Goal: Information Seeking & Learning: Learn about a topic

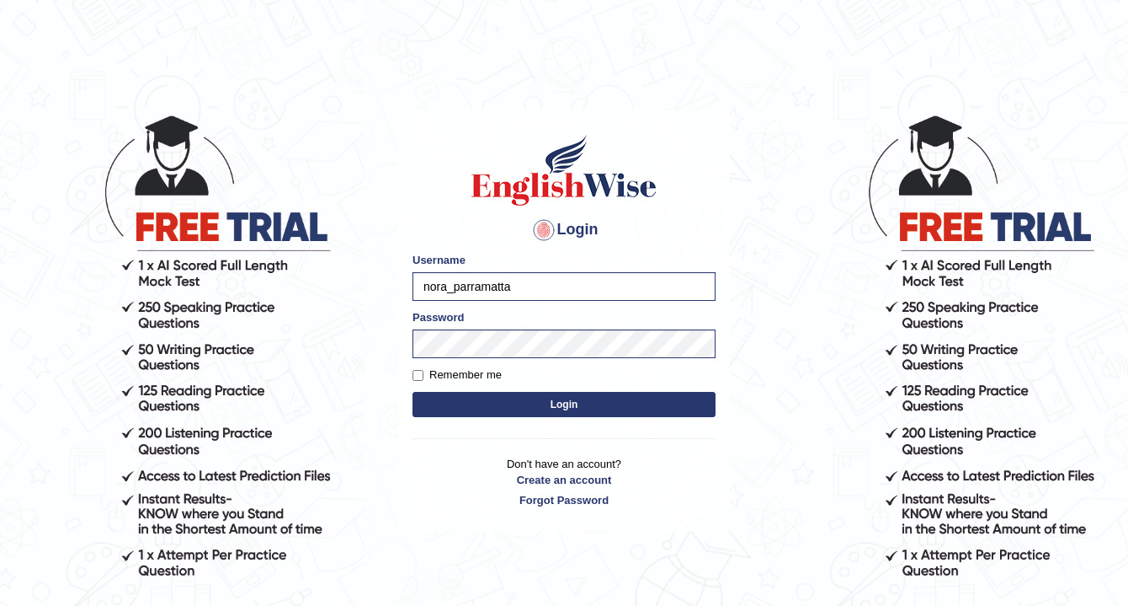
click at [434, 376] on label "Remember me" at bounding box center [457, 374] width 89 height 17
click at [424, 376] on input "Remember me" at bounding box center [418, 375] width 11 height 11
checkbox input "true"
click at [558, 402] on button "Login" at bounding box center [564, 404] width 303 height 25
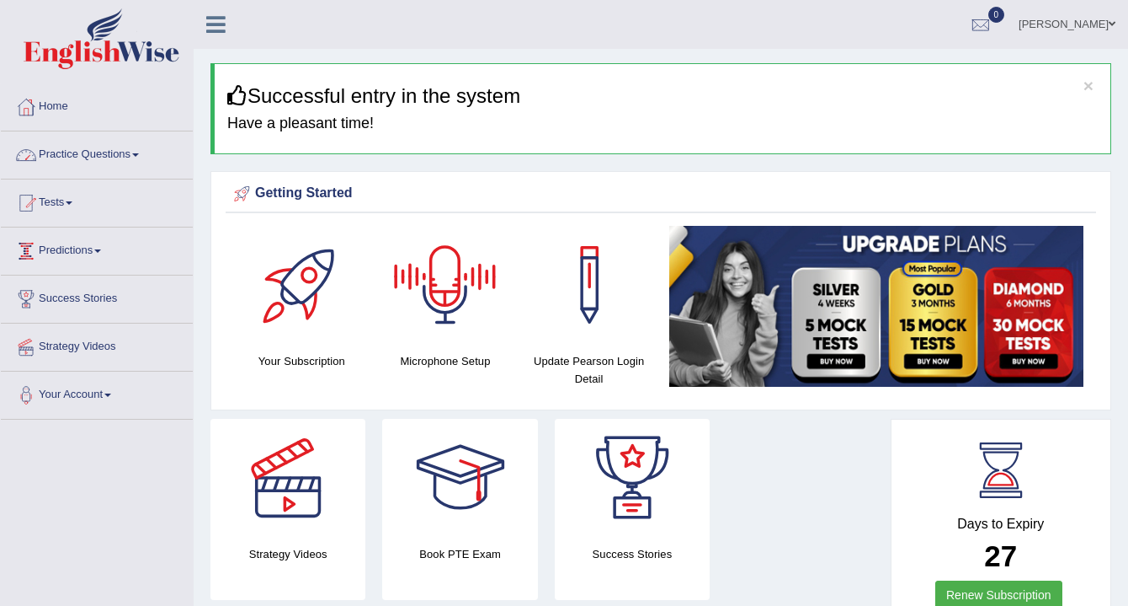
click at [82, 153] on link "Practice Questions" at bounding box center [97, 152] width 192 height 42
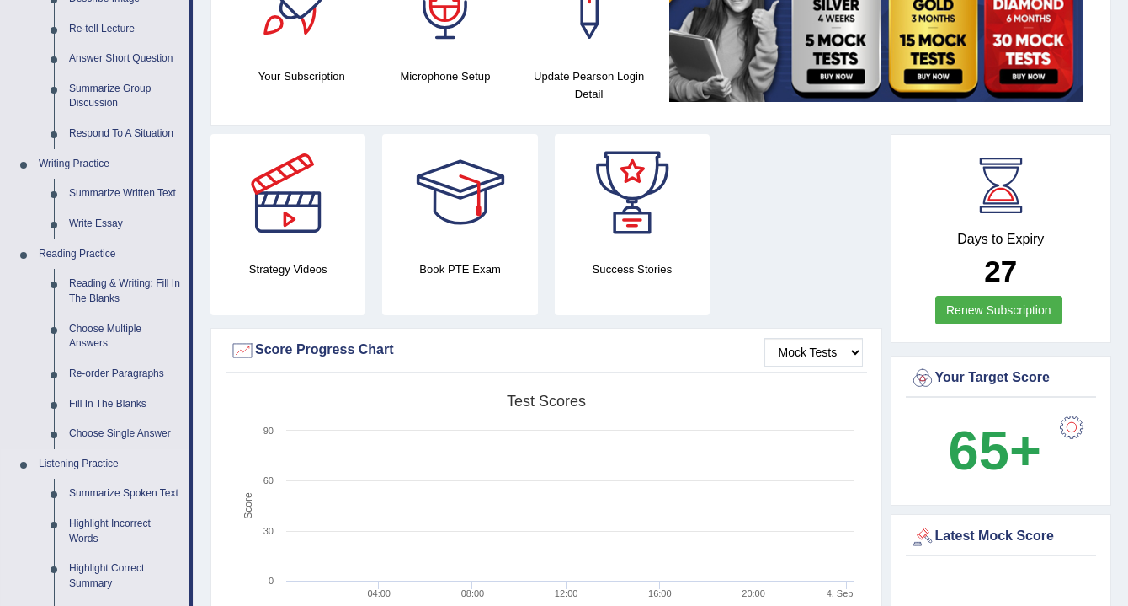
scroll to position [253, 0]
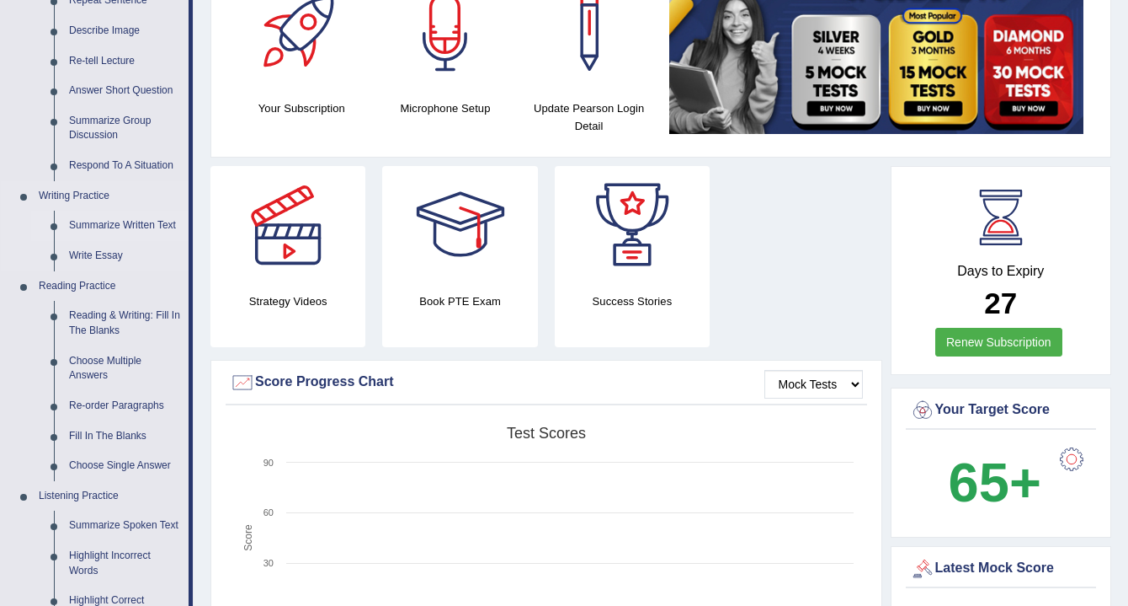
click at [128, 219] on link "Summarize Written Text" at bounding box center [124, 226] width 127 height 30
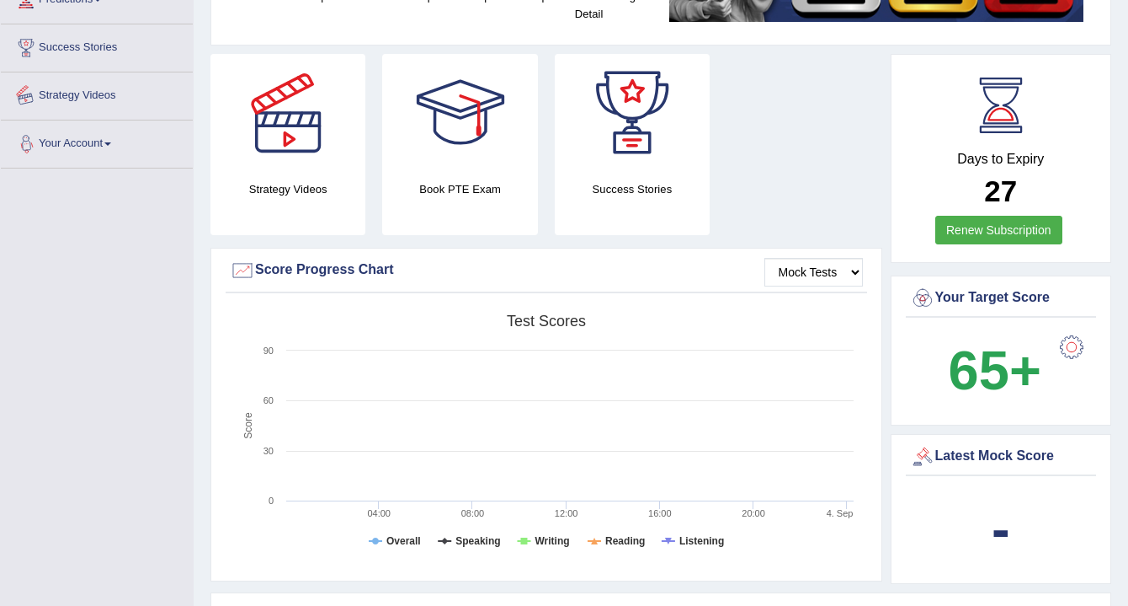
scroll to position [425, 0]
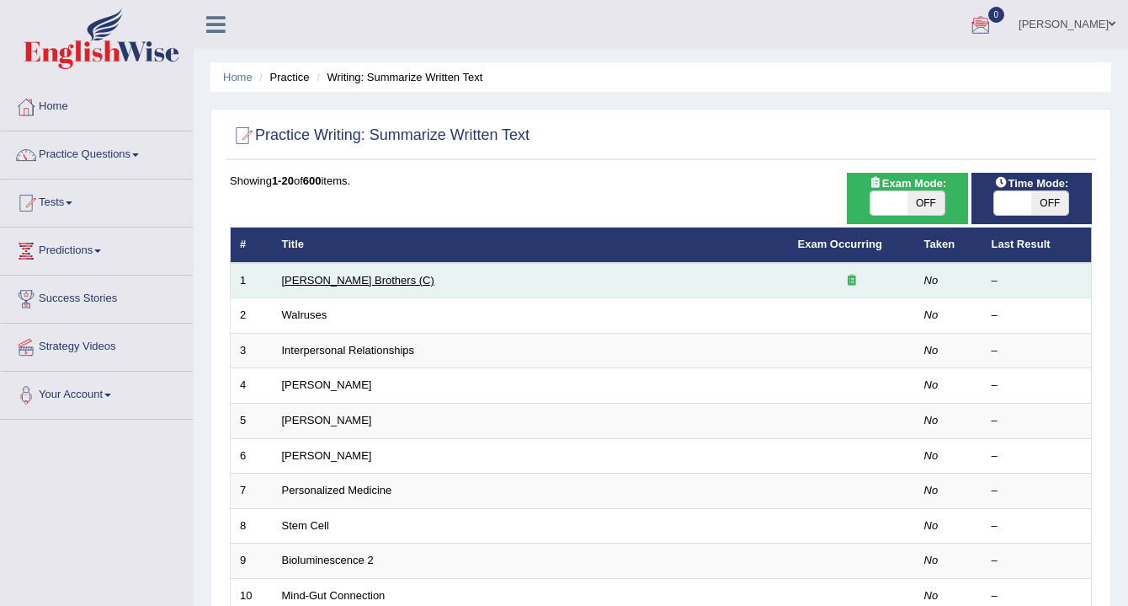
click at [327, 276] on link "Wright Brothers (C)" at bounding box center [358, 280] width 152 height 13
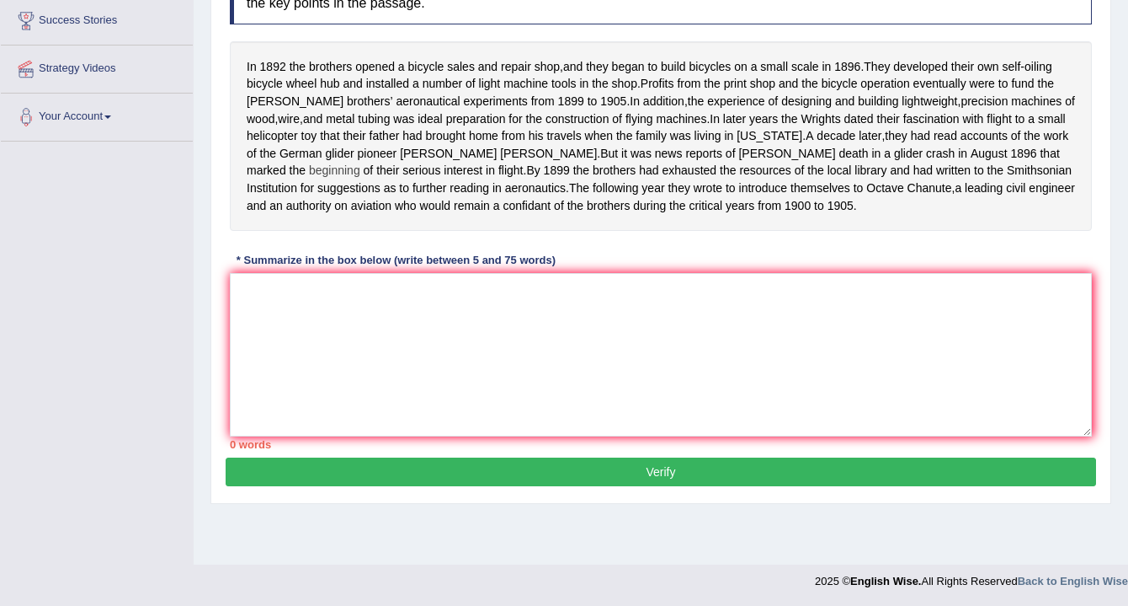
scroll to position [279, 0]
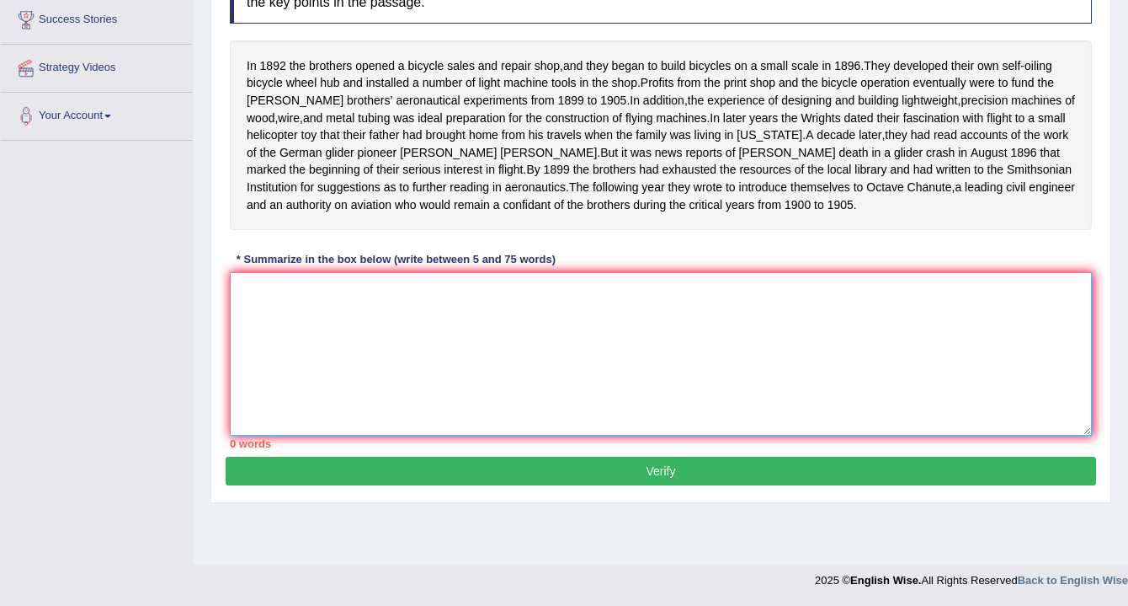
click at [297, 334] on textarea at bounding box center [661, 353] width 862 height 163
type textarea "T"
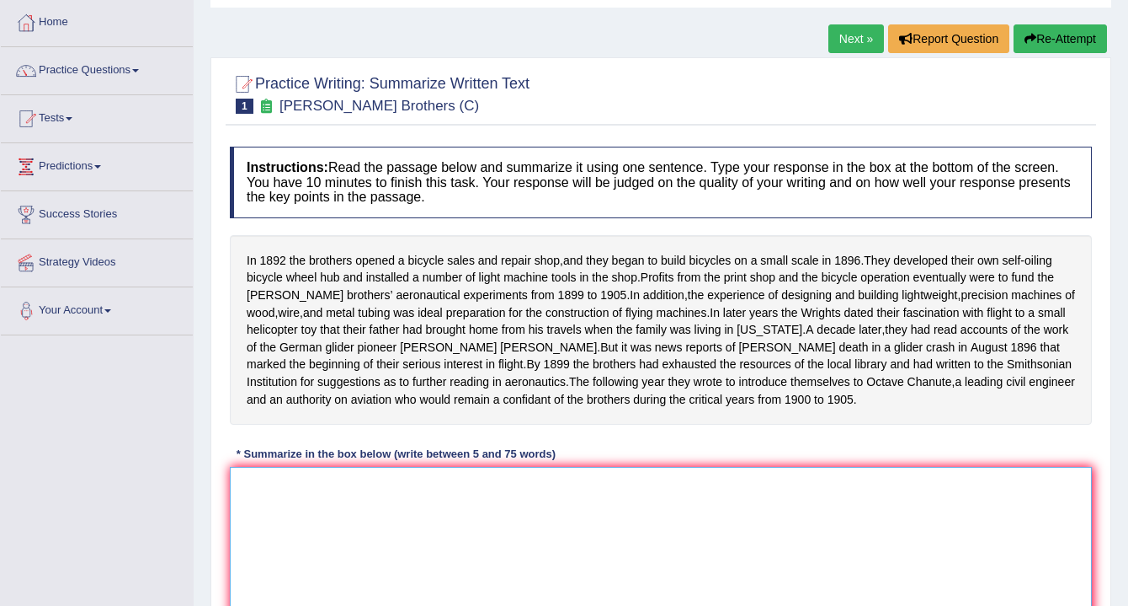
scroll to position [0, 0]
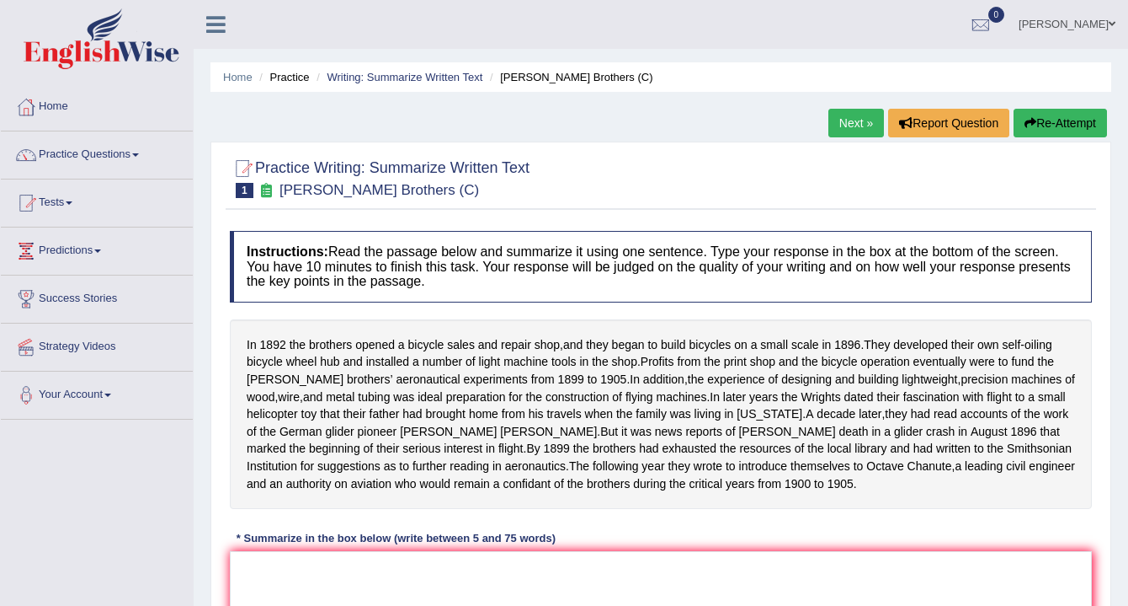
click at [56, 349] on link "Strategy Videos" at bounding box center [97, 344] width 192 height 42
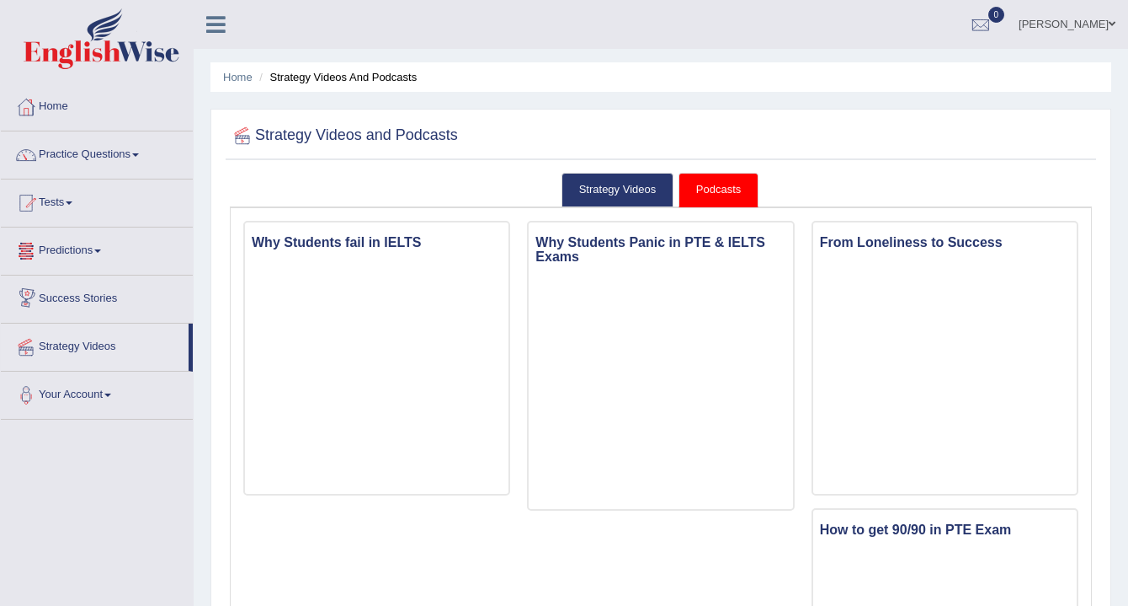
click at [62, 246] on link "Predictions" at bounding box center [97, 248] width 192 height 42
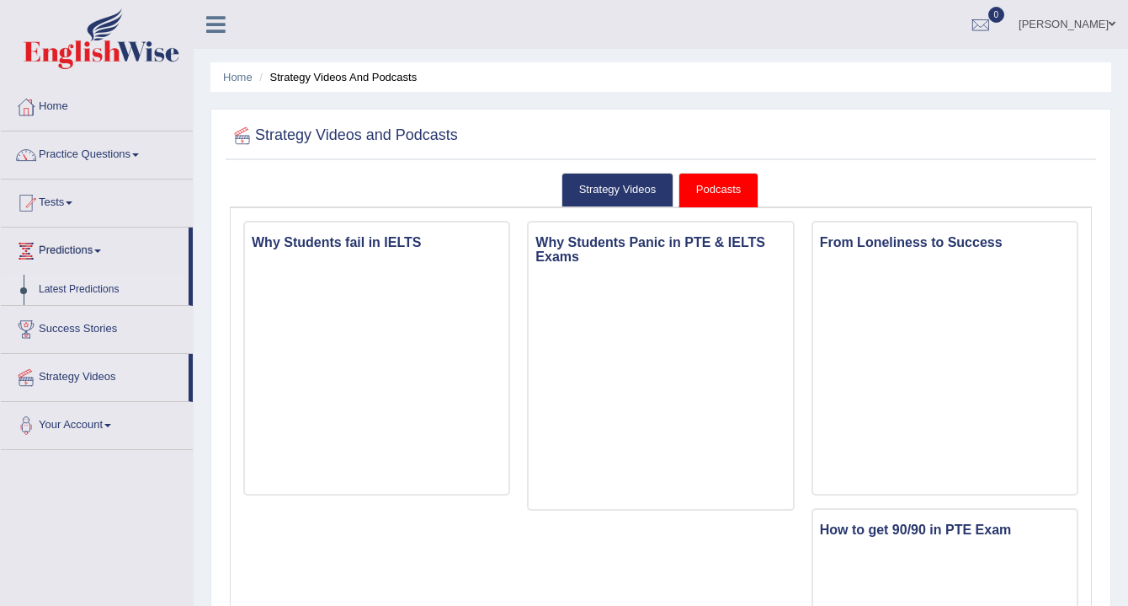
click at [51, 287] on link "Latest Predictions" at bounding box center [109, 290] width 157 height 30
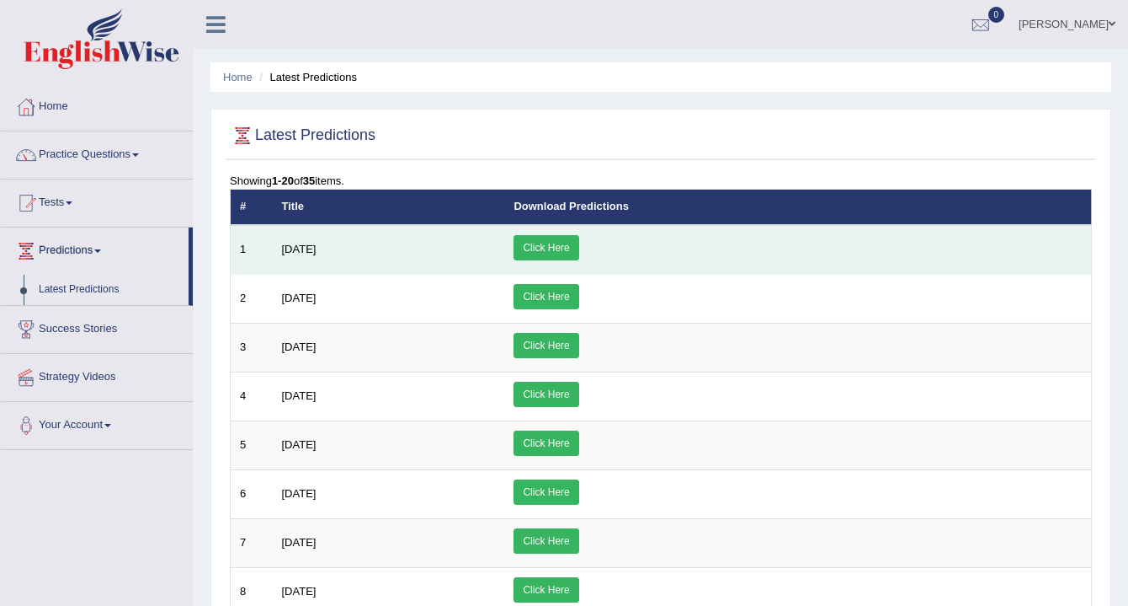
click at [579, 249] on link "Click Here" at bounding box center [546, 247] width 65 height 25
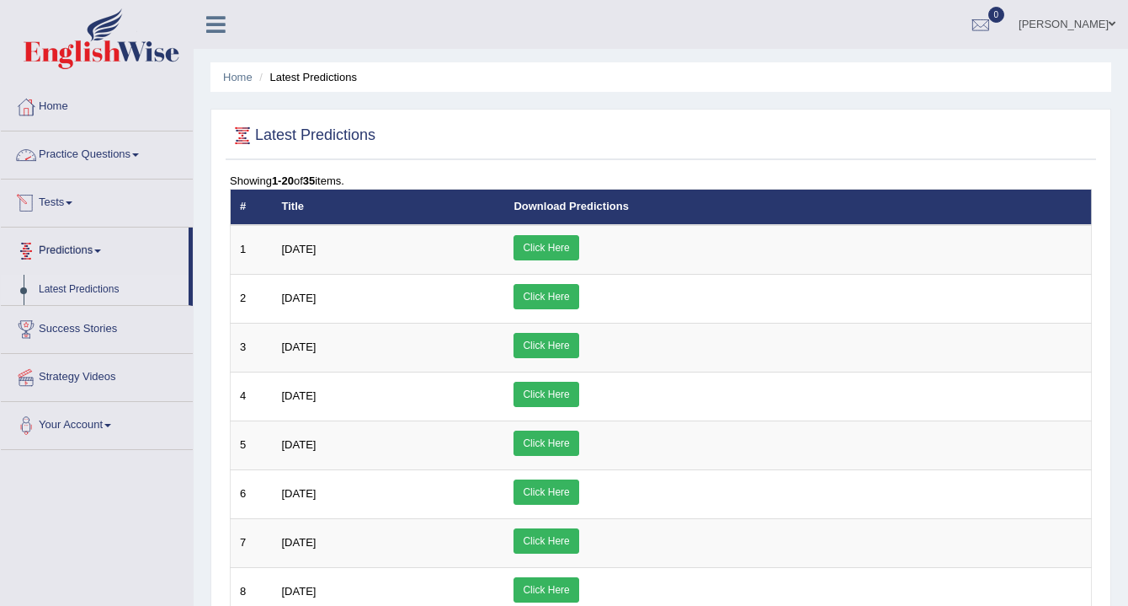
click at [67, 160] on link "Practice Questions" at bounding box center [97, 152] width 192 height 42
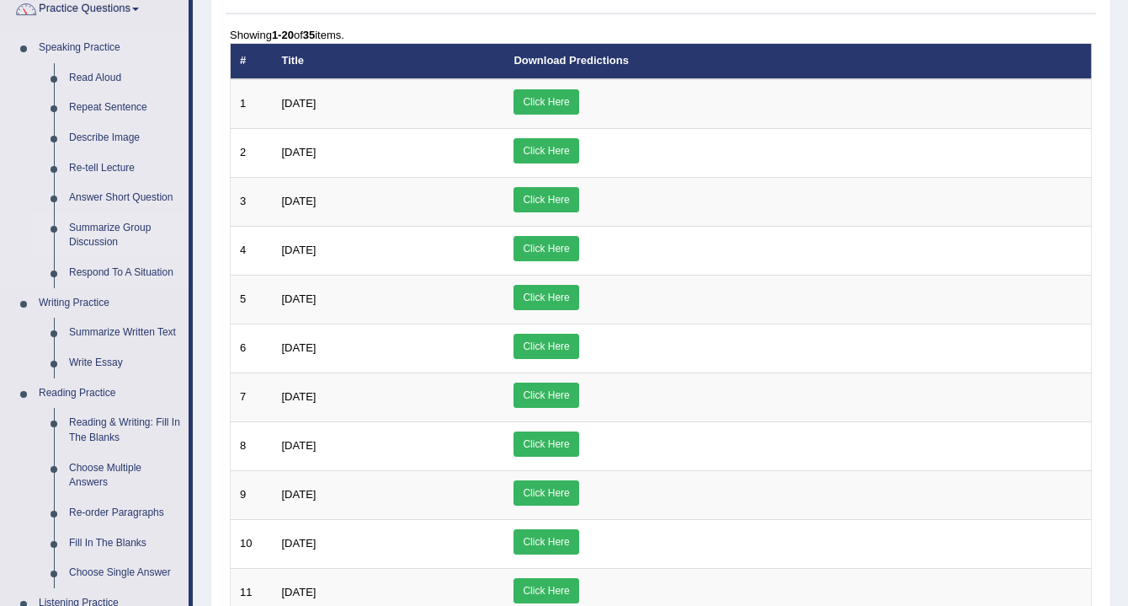
scroll to position [253, 0]
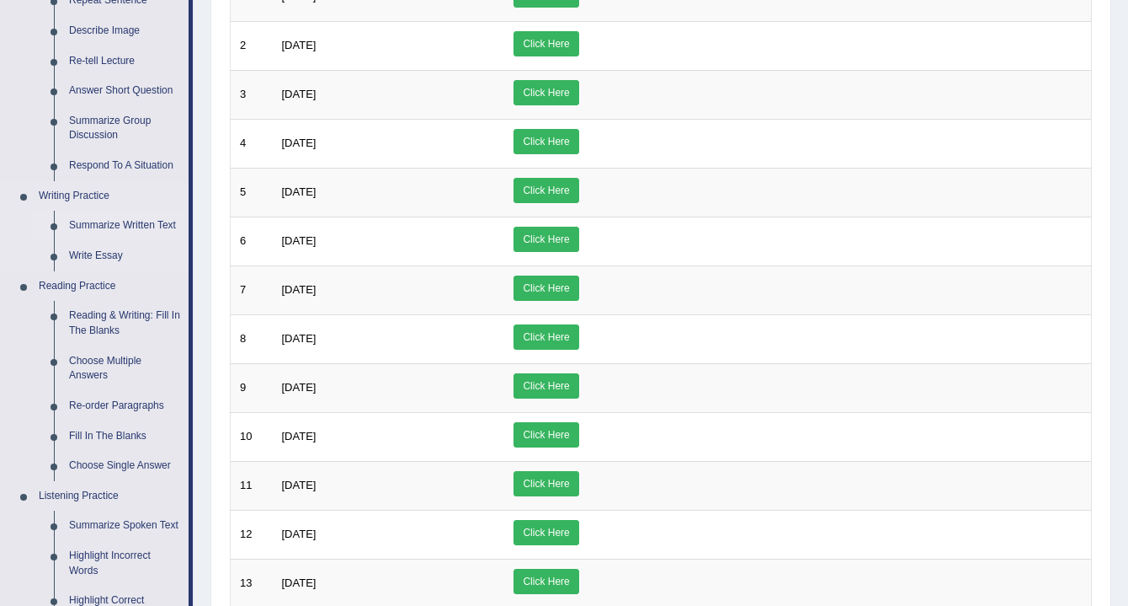
click at [99, 221] on link "Summarize Written Text" at bounding box center [124, 226] width 127 height 30
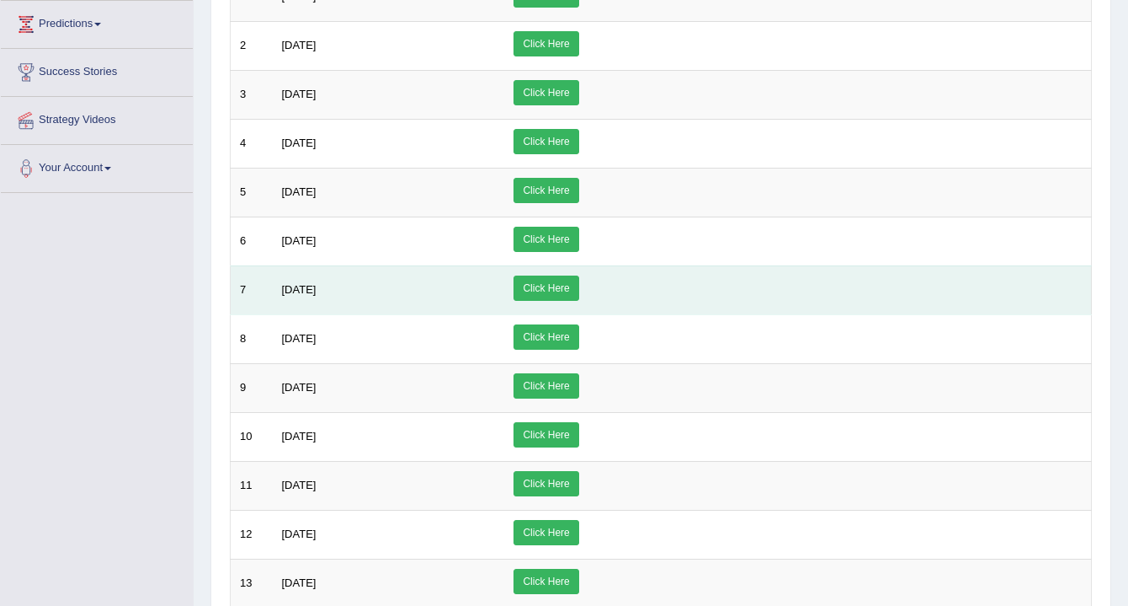
scroll to position [284, 0]
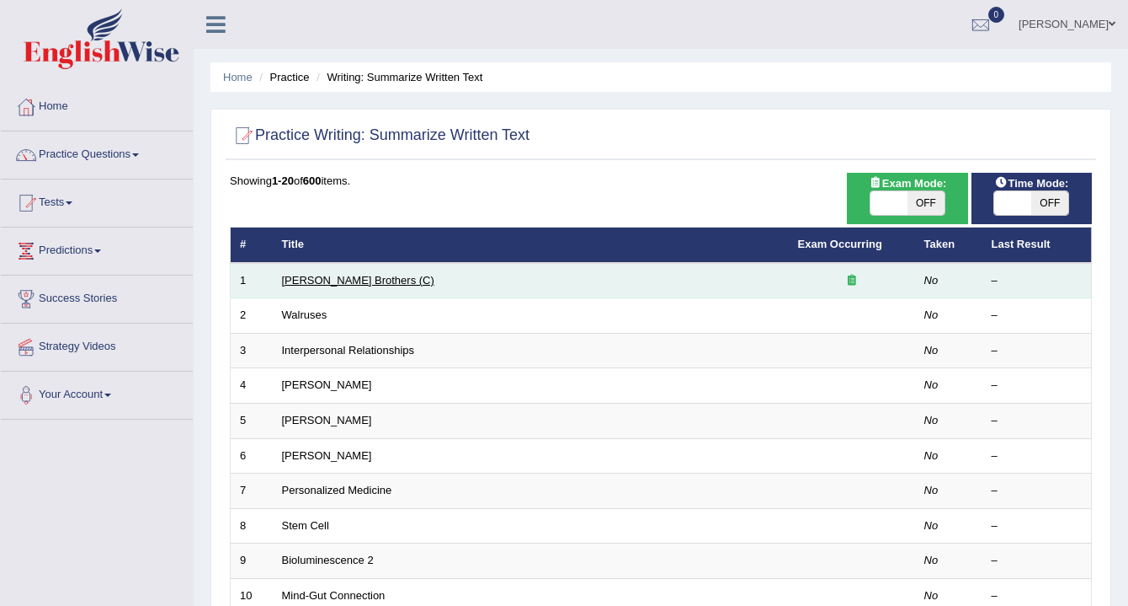
click at [302, 277] on link "[PERSON_NAME] Brothers (C)" at bounding box center [358, 280] width 152 height 13
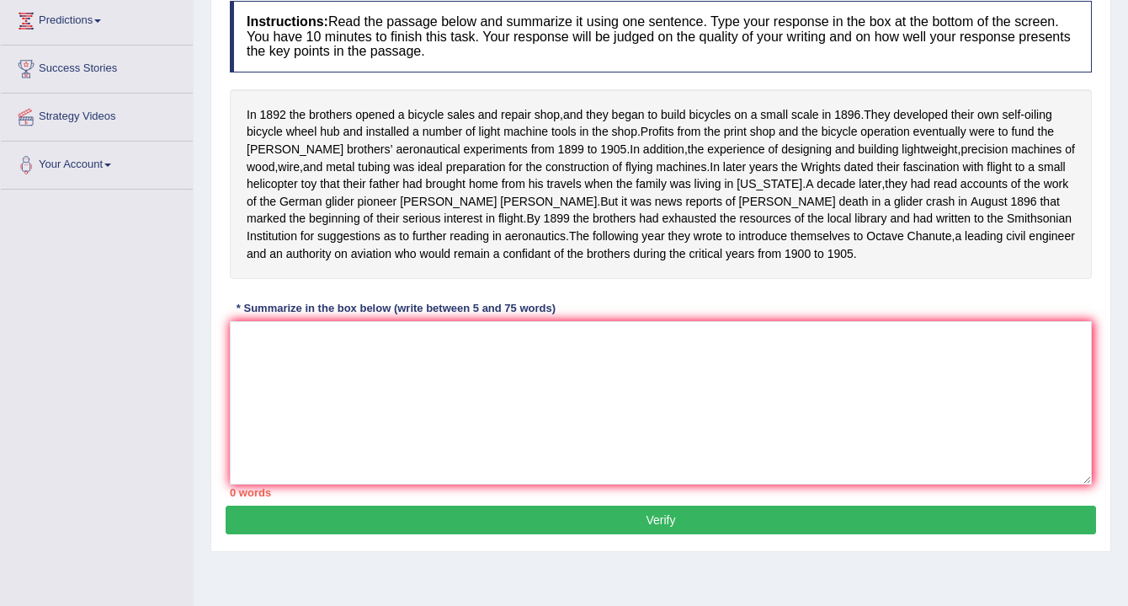
scroll to position [253, 0]
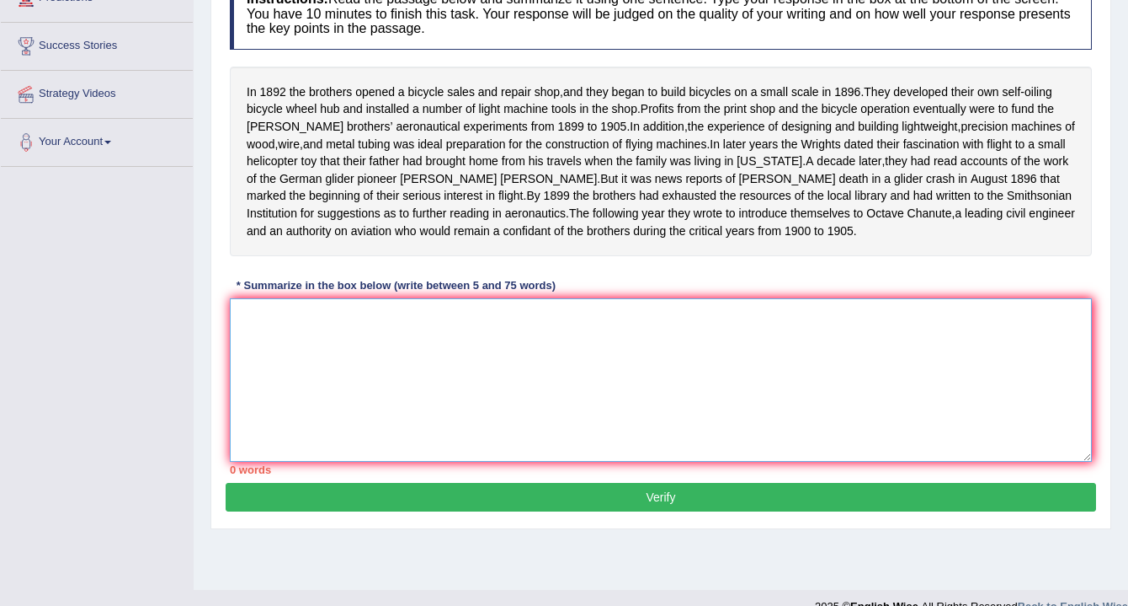
click at [341, 351] on textarea at bounding box center [661, 379] width 862 height 163
drag, startPoint x: 313, startPoint y: 90, endPoint x: 416, endPoint y: 99, distance: 103.1
click at [416, 99] on div "In [DATE] the brothers opened a bicycle sales and repair shop , and they began …" at bounding box center [661, 161] width 862 height 189
drag, startPoint x: 250, startPoint y: 176, endPoint x: 550, endPoint y: 239, distance: 306.4
click at [550, 239] on div "In 1892 the brothers opened a bicycle sales and repair shop , and they began to…" at bounding box center [661, 161] width 862 height 189
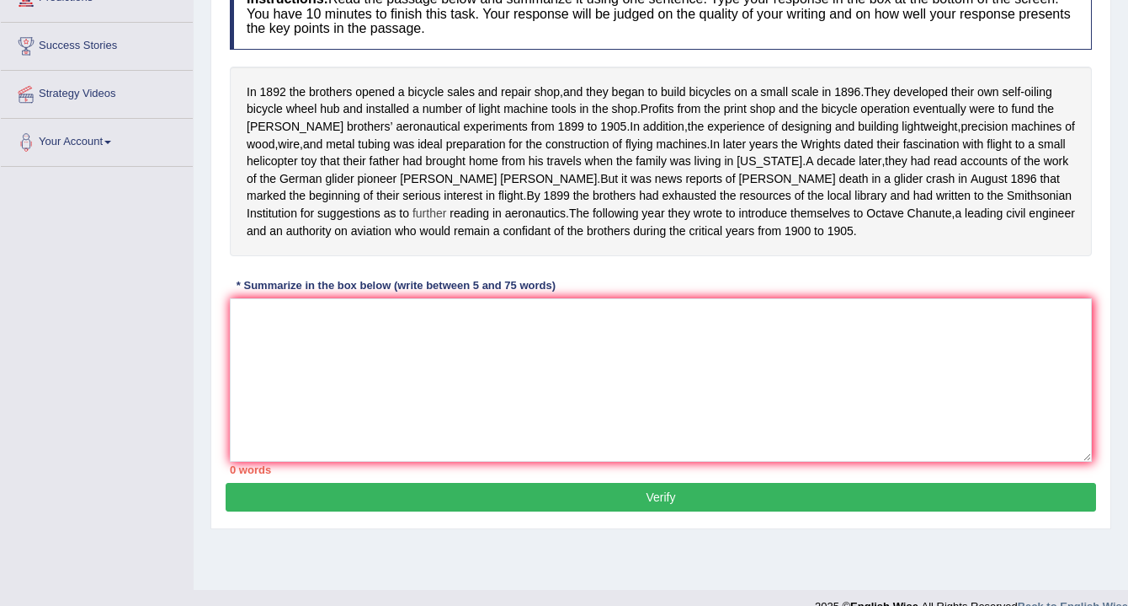
drag, startPoint x: 249, startPoint y: 173, endPoint x: 613, endPoint y: 233, distance: 368.7
click at [612, 233] on div "In 1892 the brothers opened a bicycle sales and repair shop , and they began to…" at bounding box center [661, 161] width 862 height 189
click at [273, 336] on textarea at bounding box center [661, 379] width 862 height 163
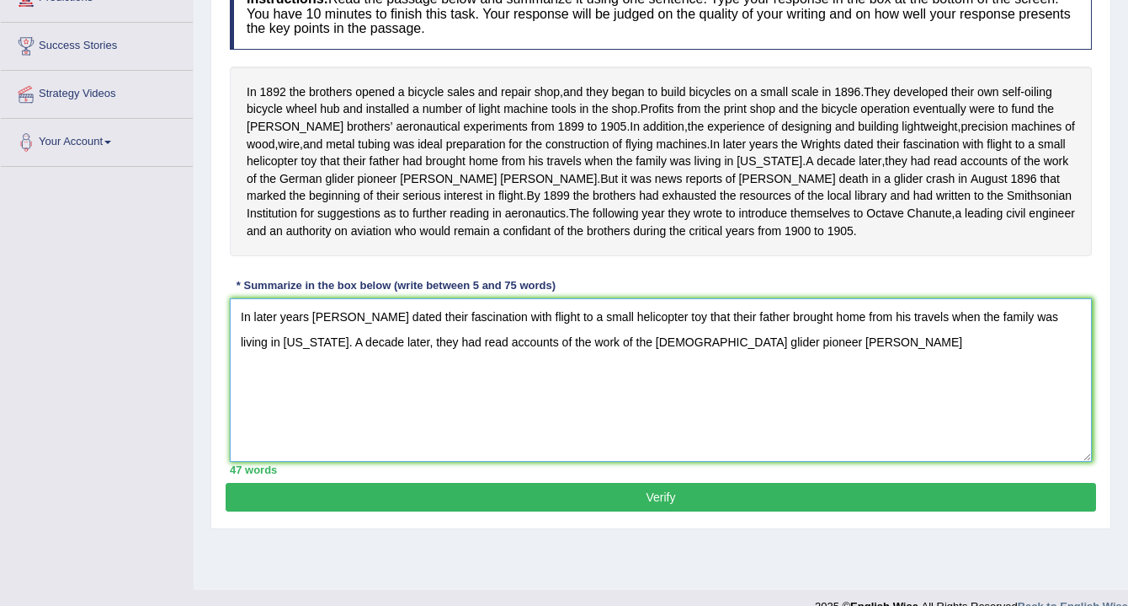
click at [262, 328] on textarea "In later years the Wrights dated their fascination with flight to a small helic…" at bounding box center [661, 379] width 862 height 163
click at [755, 370] on textarea "In later years the Wrights dated their fascination with flight to a small helic…" at bounding box center [661, 379] width 862 height 163
drag, startPoint x: 327, startPoint y: 334, endPoint x: 434, endPoint y: 352, distance: 108.4
click at [434, 352] on textarea "In later years the Wrights dated their fascination with flight to a small helic…" at bounding box center [661, 379] width 862 height 163
click at [421, 352] on textarea "In later years the Wrights dated their fascination with flight to a small helic…" at bounding box center [661, 379] width 862 height 163
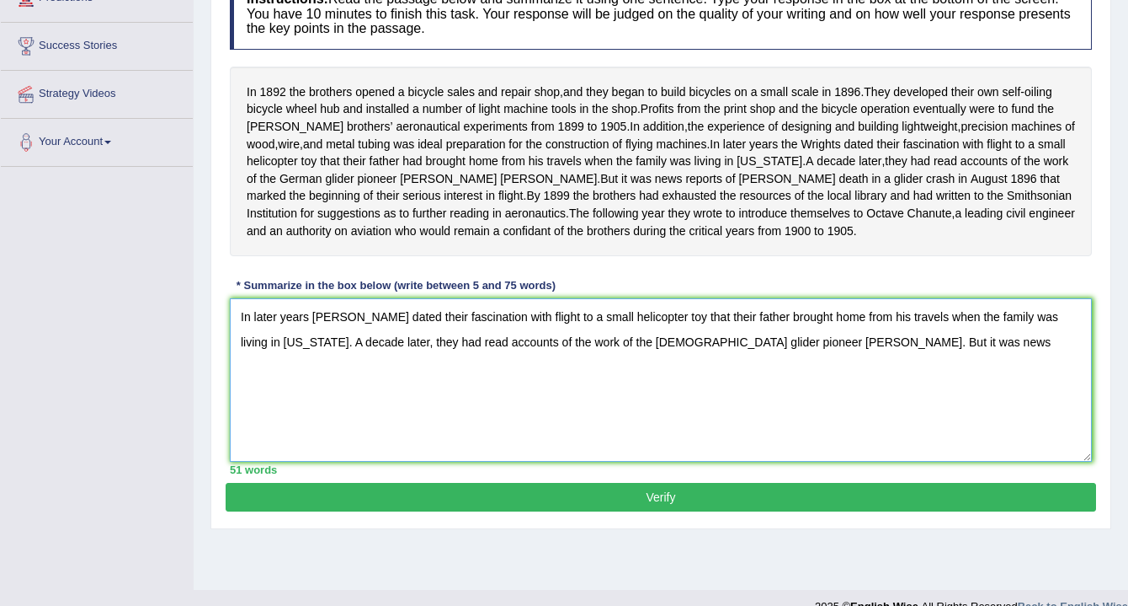
drag, startPoint x: 247, startPoint y: 334, endPoint x: 858, endPoint y: 374, distance: 612.7
click at [858, 374] on textarea "In later years the Wrights dated their fascination with flight to a small helic…" at bounding box center [661, 379] width 862 height 163
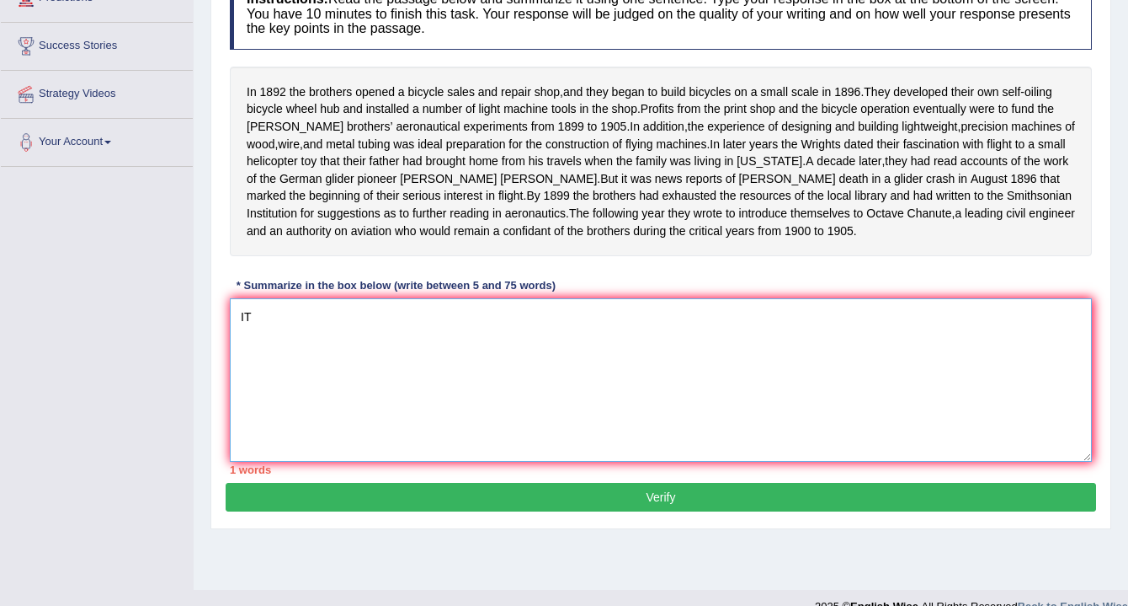
type textarea "I"
click at [855, 361] on textarea "The Wrights" at bounding box center [661, 379] width 862 height 163
type textarea "T"
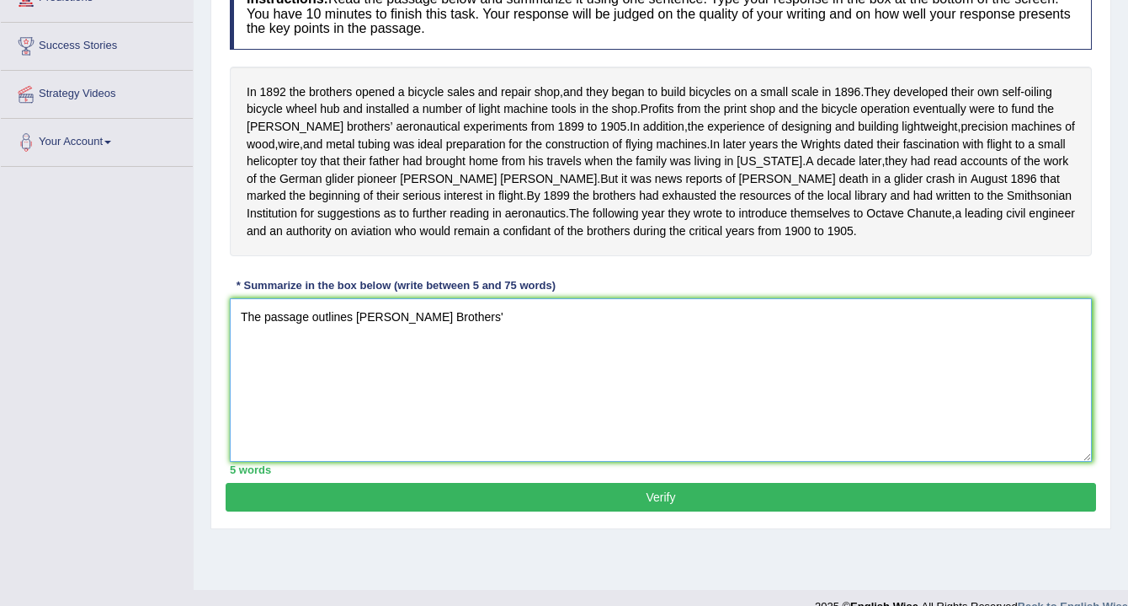
click at [855, 361] on textarea "The passage outlines Wright Brothers'" at bounding box center [661, 379] width 862 height 163
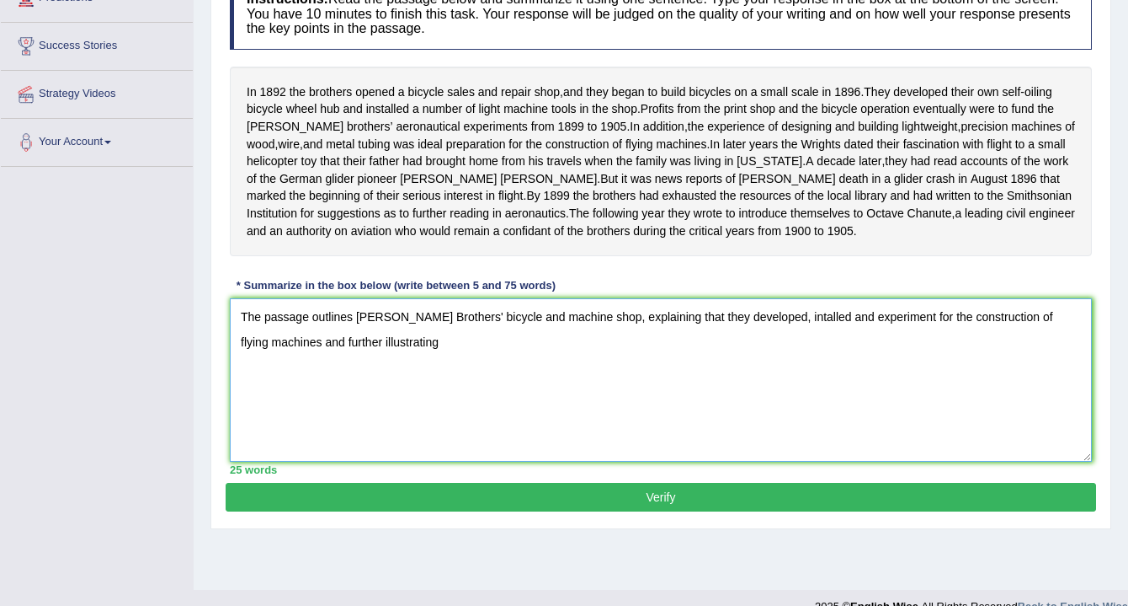
click at [760, 333] on textarea "The passage outlines Wright Brothers' bicycle and machine shop, explaining that…" at bounding box center [661, 379] width 862 height 163
click at [360, 353] on textarea "The passage outlines Wright Brothers' bicycle and machine shop, explaining that…" at bounding box center [661, 379] width 862 height 163
click at [353, 355] on textarea "The passage outlines Wright Brothers' bicycle and machine shop, explaining that…" at bounding box center [661, 379] width 862 height 163
click at [615, 369] on textarea "The passage outlines Wright Brothers' bicycle and machine shop, explaining that…" at bounding box center [661, 379] width 862 height 163
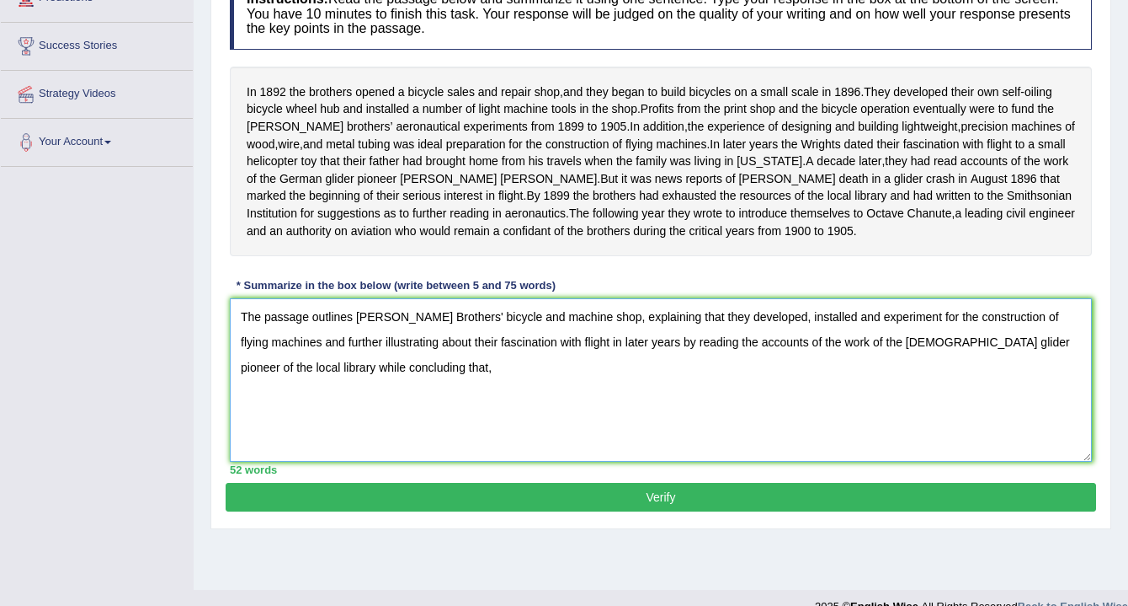
click at [1038, 359] on textarea "The passage outlines Wright Brothers' bicycle and machine shop, explaining that…" at bounding box center [661, 379] width 862 height 163
click at [336, 392] on textarea "The passage outlines Wright Brothers' bicycle and machine shop, explaining that…" at bounding box center [661, 379] width 862 height 163
click at [1034, 364] on textarea "The passage outlines Wright Brothers' bicycle and machine shop, explaining that…" at bounding box center [661, 379] width 862 height 163
click at [745, 387] on textarea "The passage outlines Wright Brothers' bicycle and machine shop, explaining that…" at bounding box center [661, 379] width 862 height 163
type textarea "The passage outlines Wright Brothers' bicycle and machine shop, explaining that…"
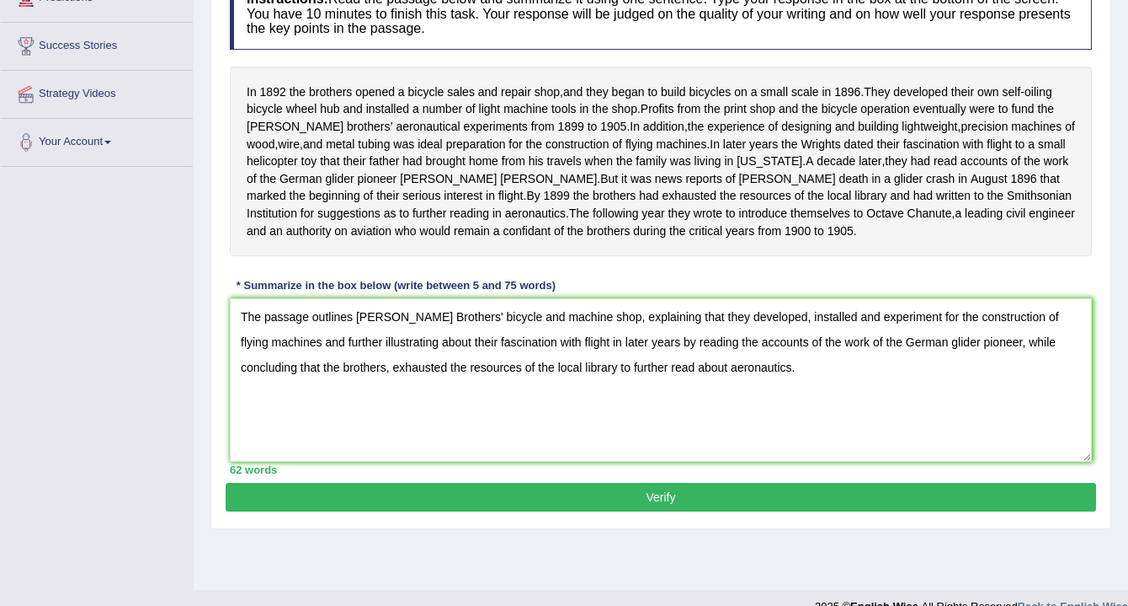
click at [707, 511] on button "Verify" at bounding box center [661, 497] width 871 height 29
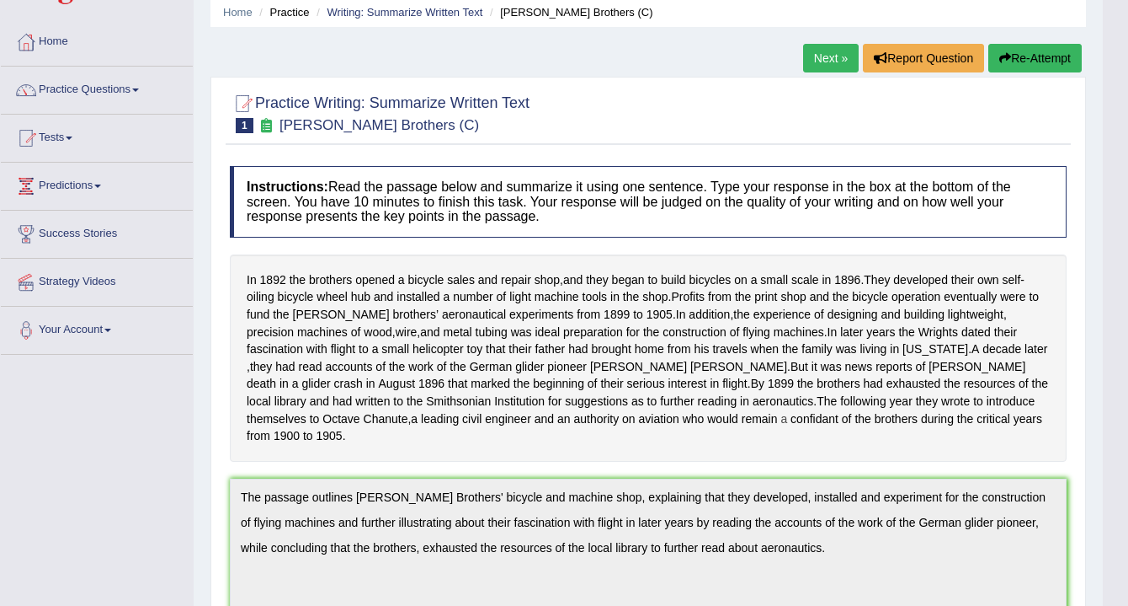
scroll to position [84, 0]
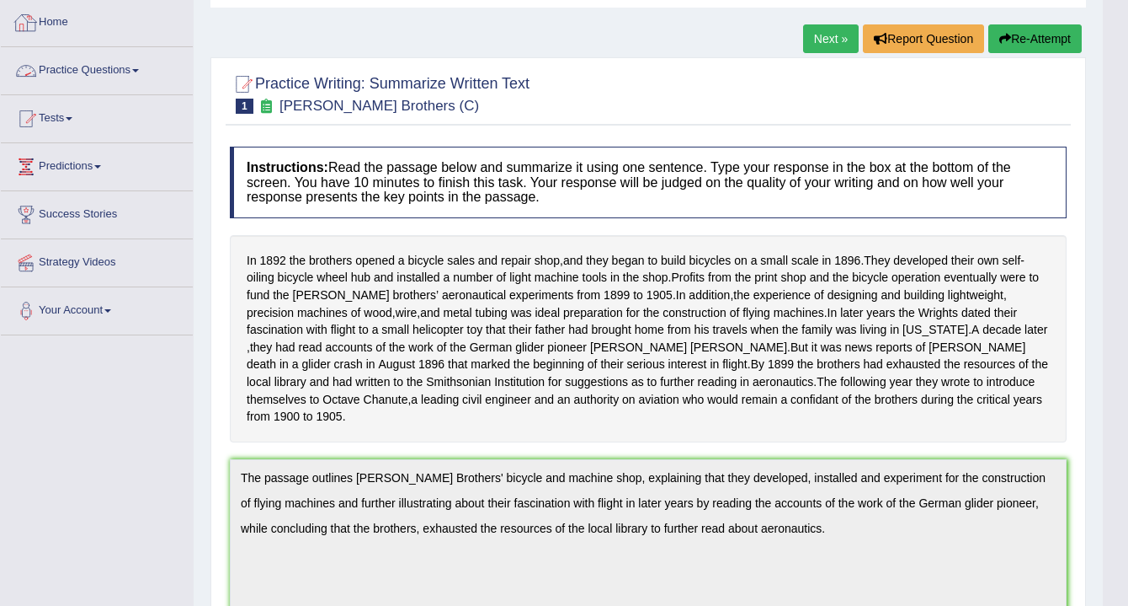
click at [115, 72] on link "Practice Questions" at bounding box center [97, 68] width 192 height 42
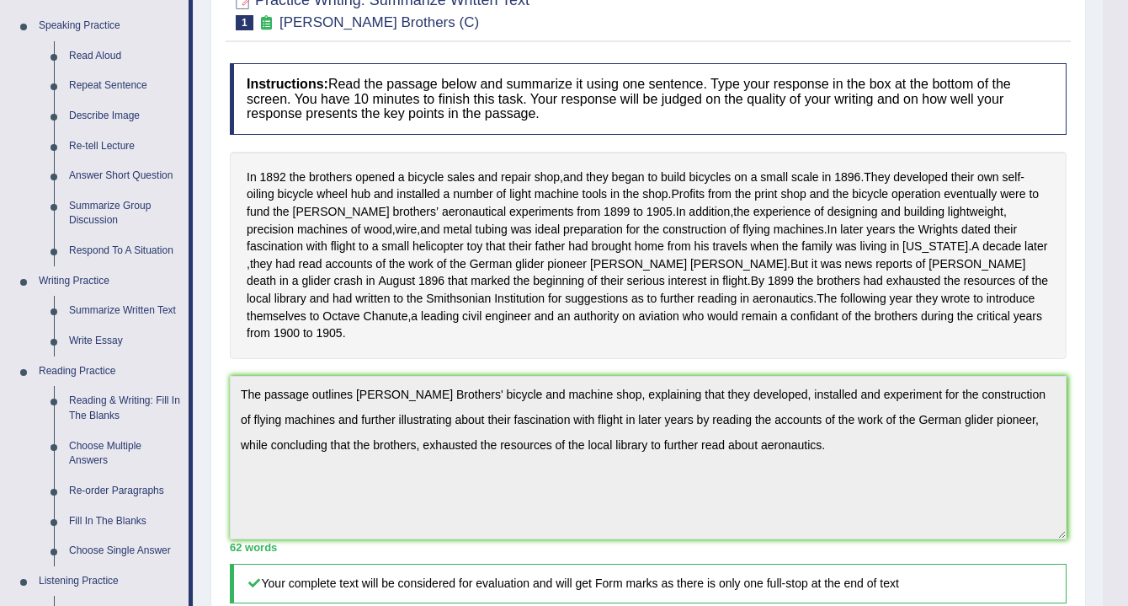
scroll to position [253, 0]
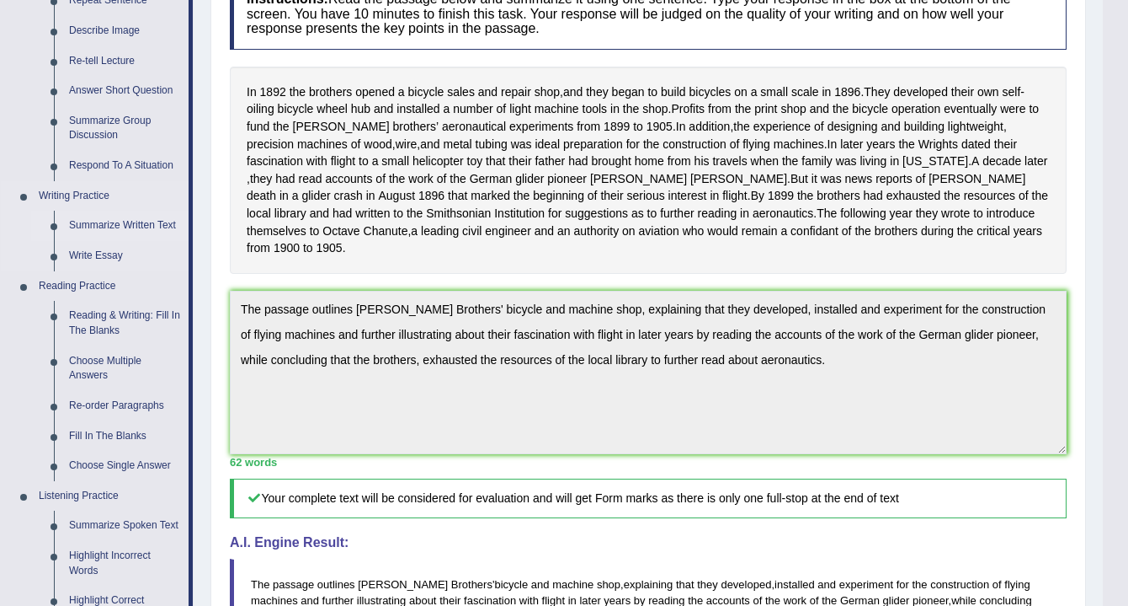
click at [100, 219] on link "Summarize Written Text" at bounding box center [124, 226] width 127 height 30
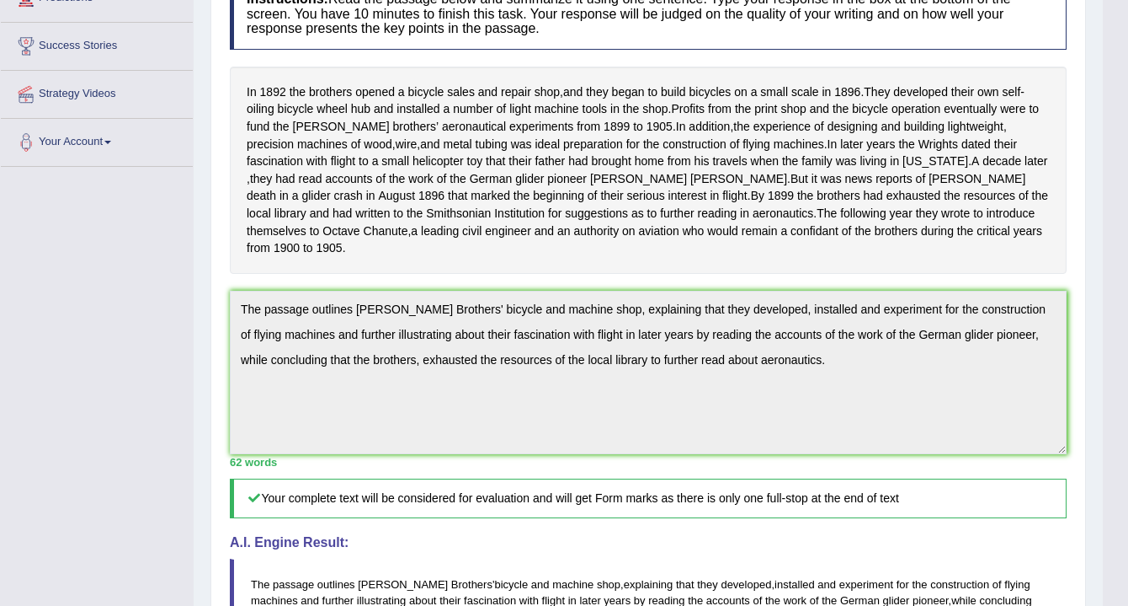
scroll to position [256, 0]
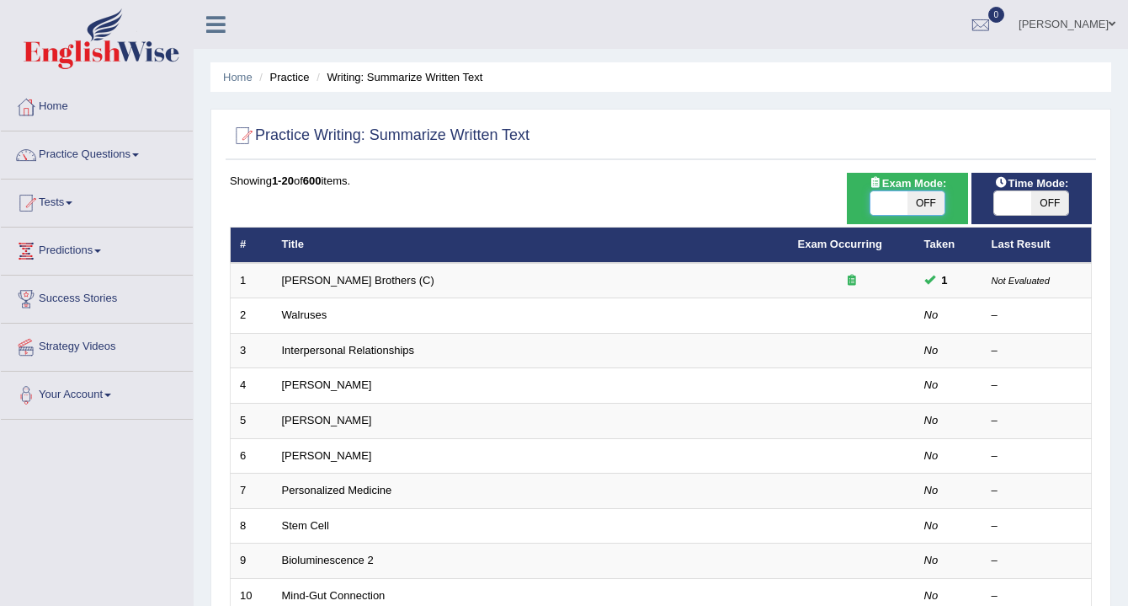
click at [892, 198] on span at bounding box center [889, 203] width 37 height 24
checkbox input "true"
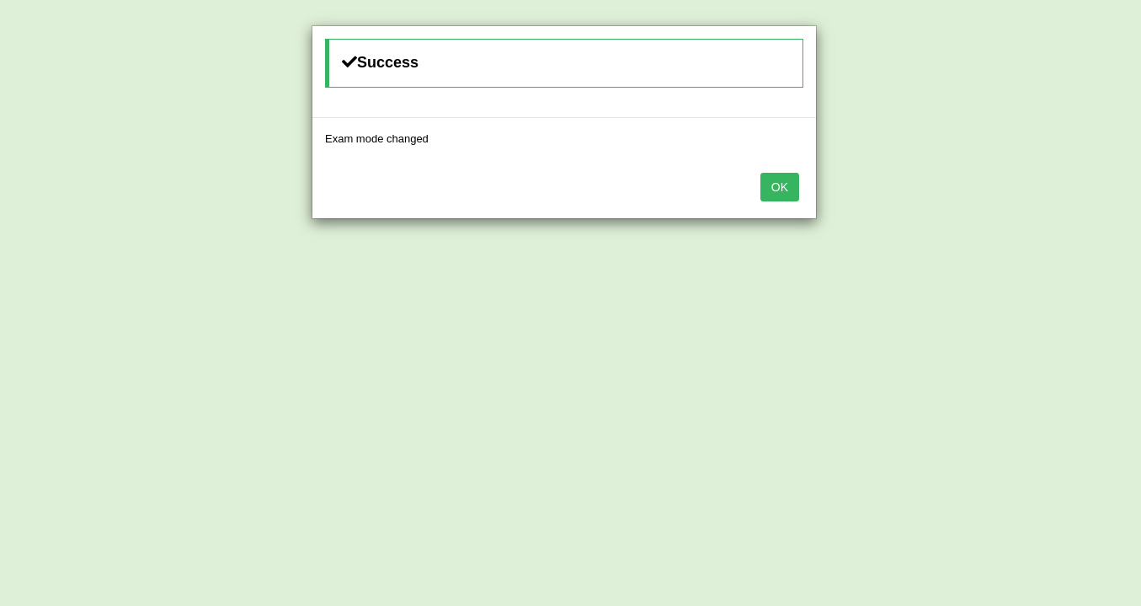
click at [773, 185] on button "OK" at bounding box center [779, 187] width 39 height 29
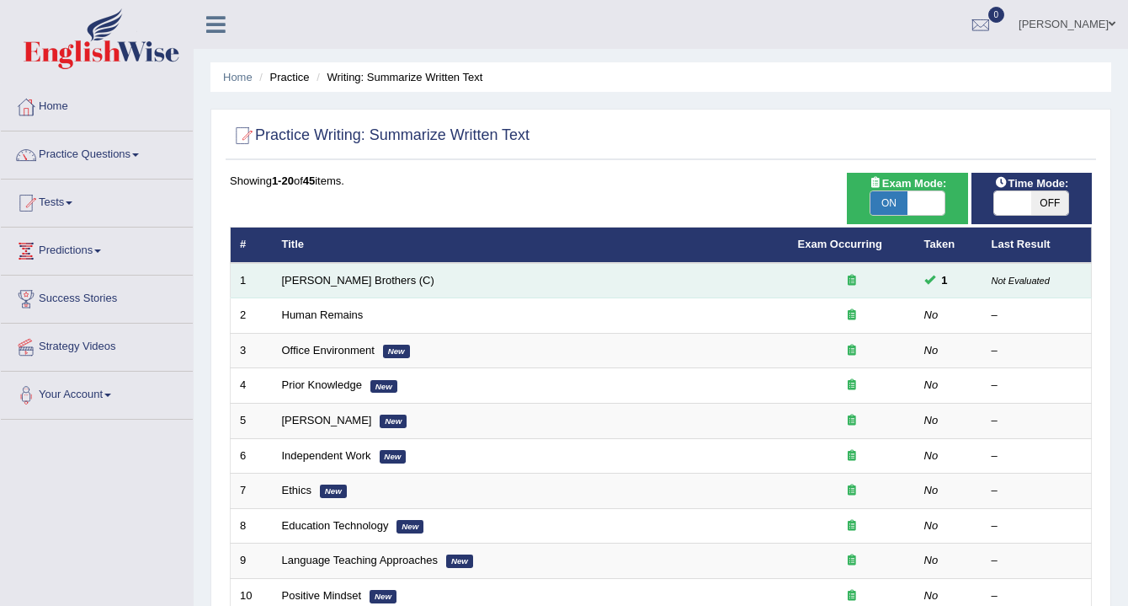
click at [546, 287] on td "[PERSON_NAME] Brothers (C)" at bounding box center [531, 280] width 516 height 35
click at [994, 280] on small "Not Evaluated" at bounding box center [1021, 280] width 58 height 10
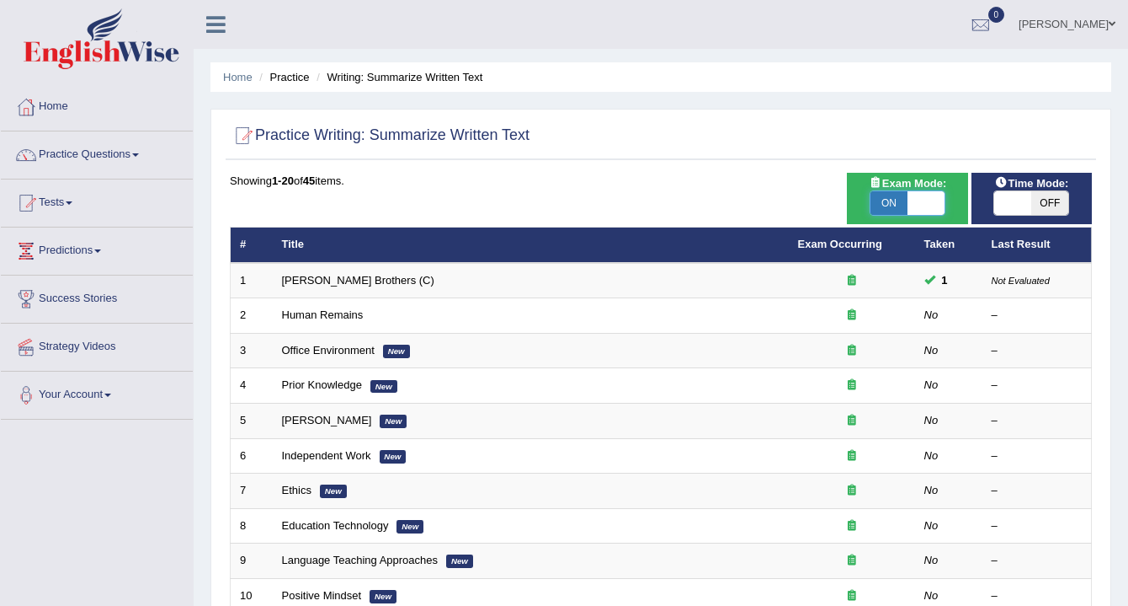
click at [925, 205] on span at bounding box center [926, 203] width 37 height 24
checkbox input "false"
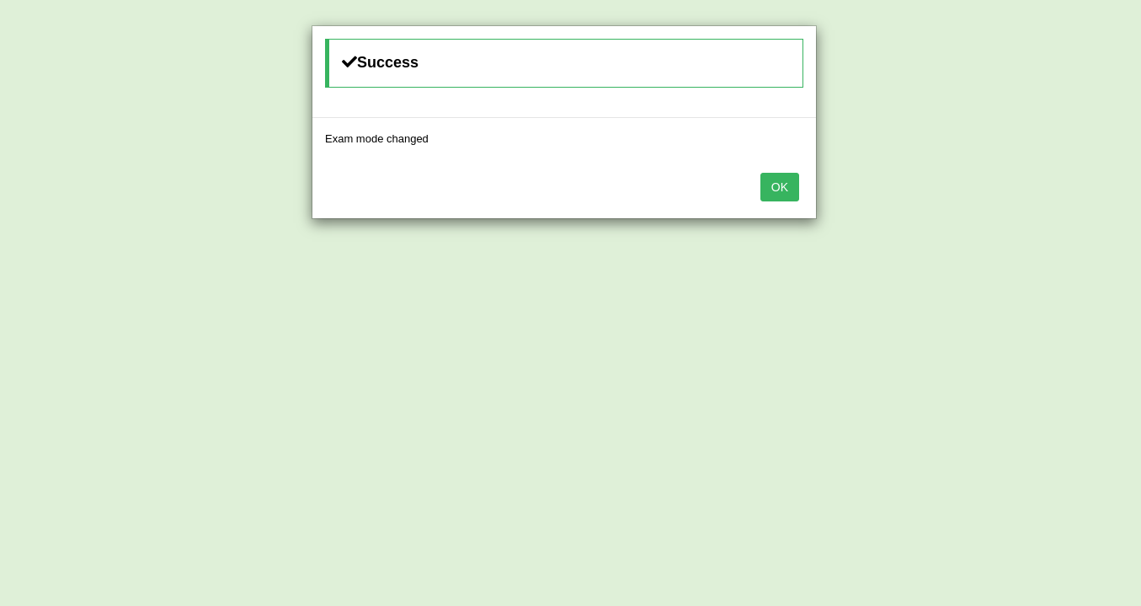
click at [776, 185] on button "OK" at bounding box center [779, 187] width 39 height 29
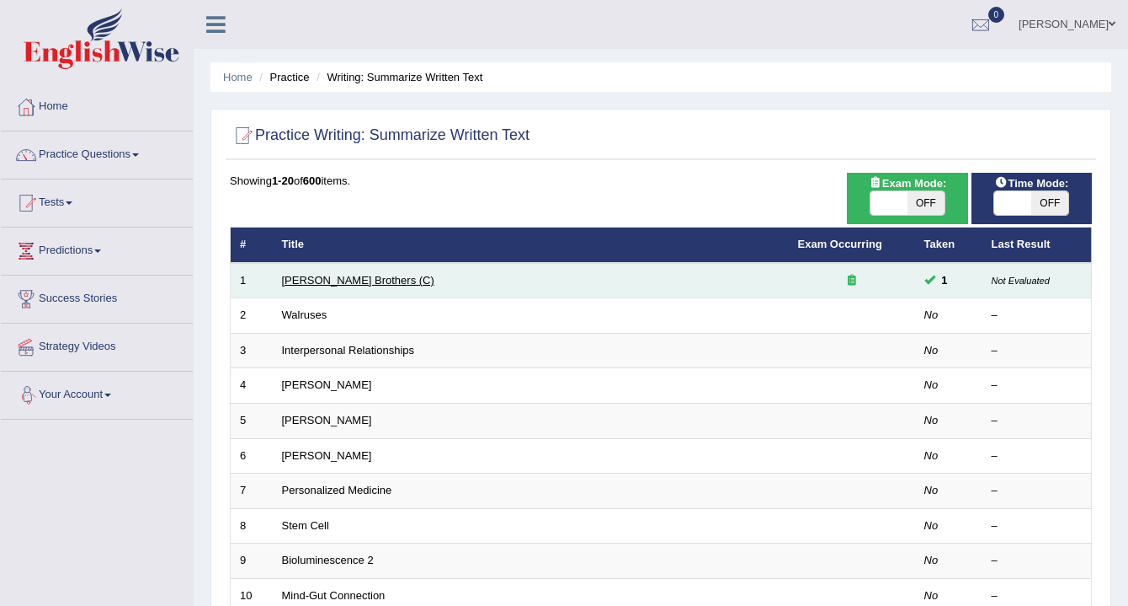
click at [305, 279] on link "[PERSON_NAME] Brothers (C)" at bounding box center [358, 280] width 152 height 13
click at [851, 281] on icon at bounding box center [852, 280] width 8 height 11
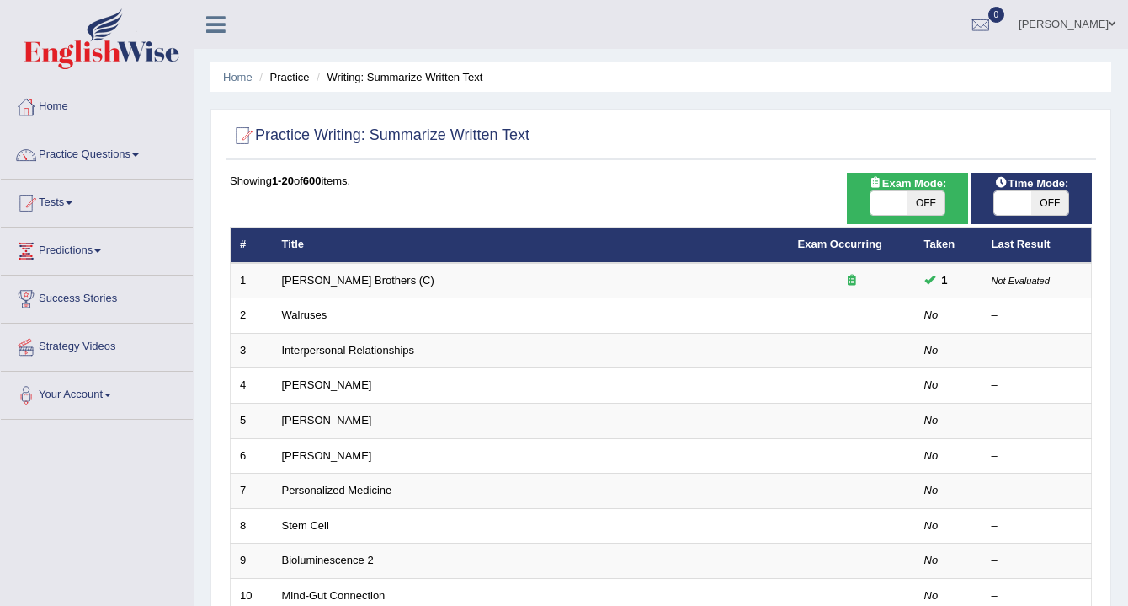
click at [1064, 27] on link "Nora Linsao" at bounding box center [1067, 22] width 122 height 44
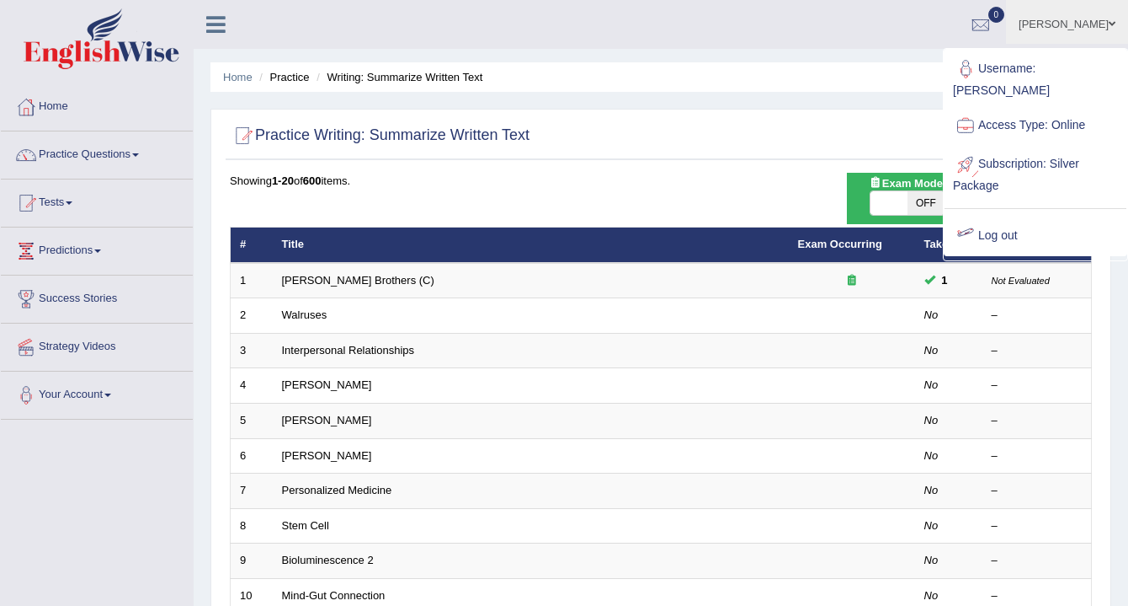
click at [974, 239] on div at bounding box center [965, 235] width 25 height 25
